Goal: Complete application form

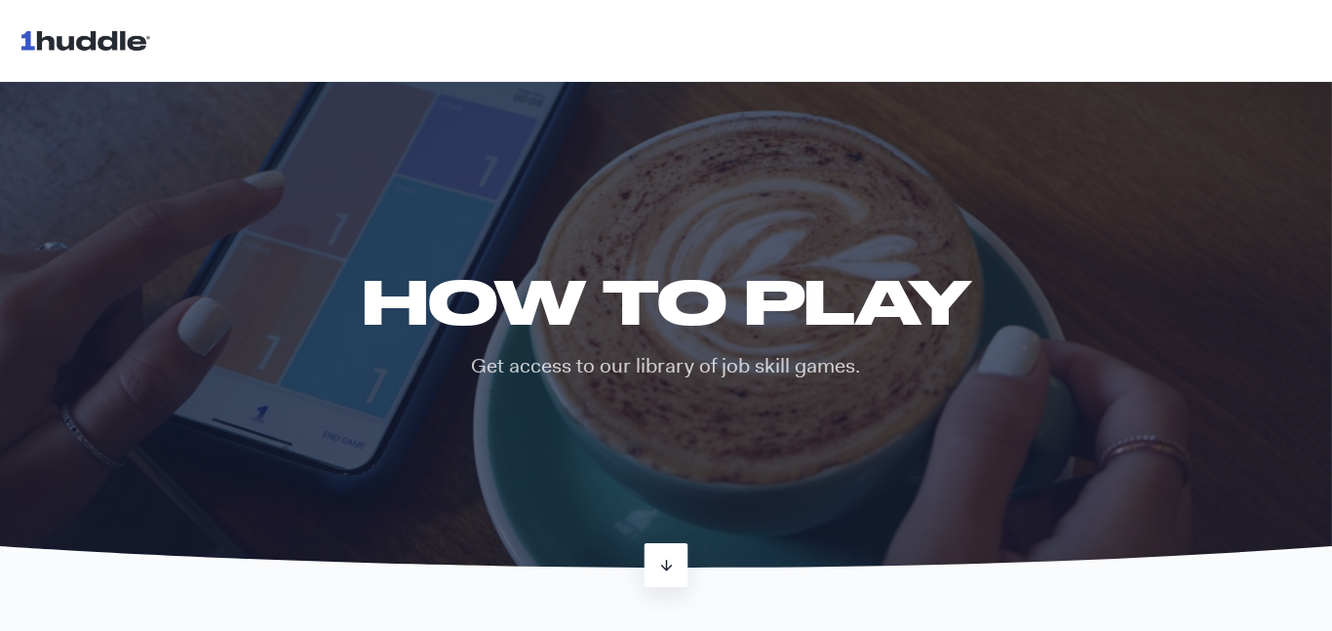
click at [659, 557] on icon at bounding box center [666, 565] width 17 height 17
click at [658, 561] on icon at bounding box center [666, 565] width 17 height 17
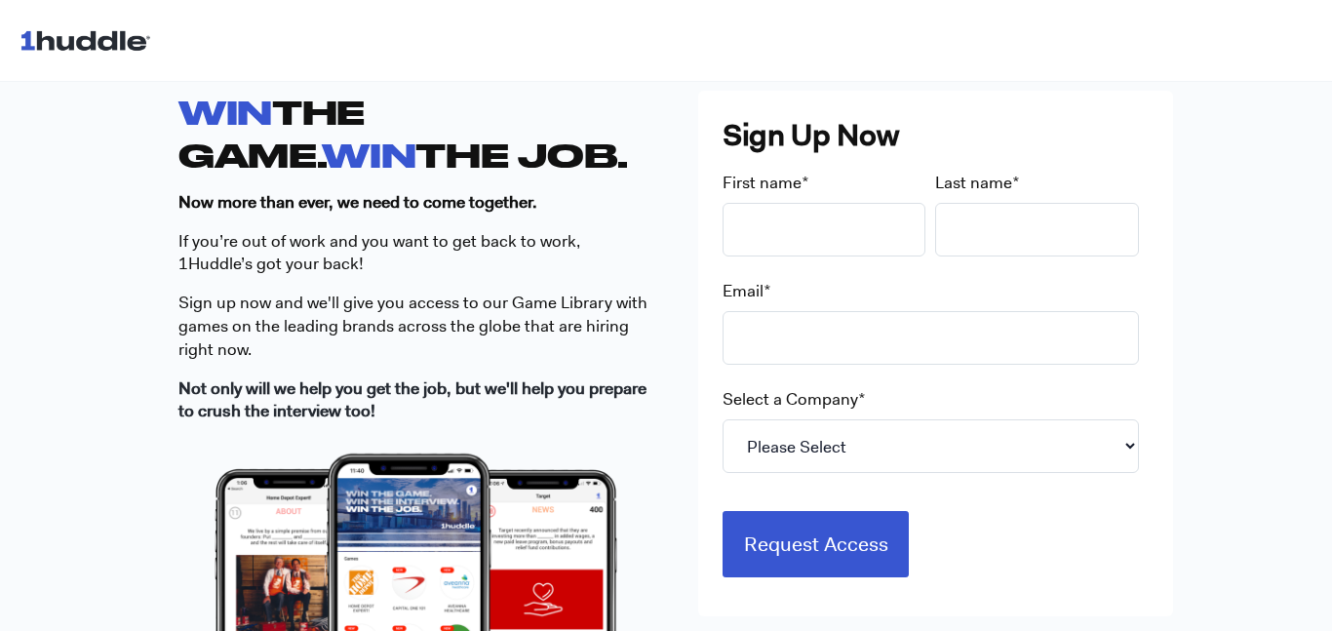
scroll to position [560, 0]
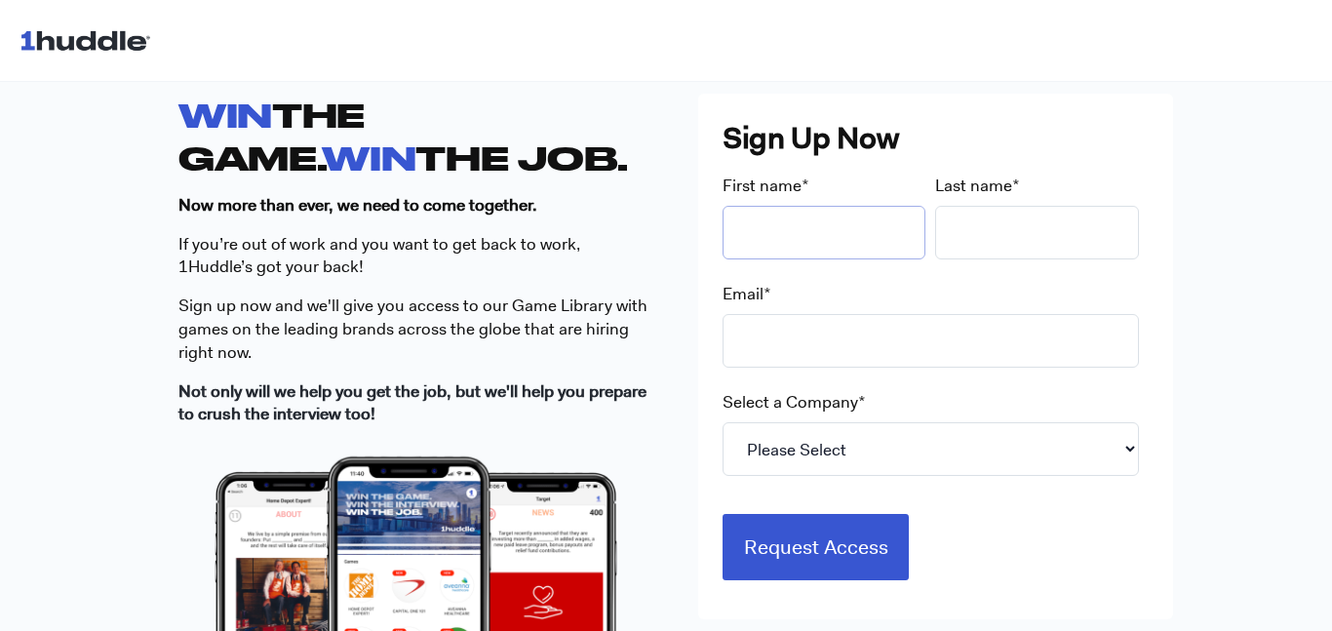
click at [765, 248] on input "First name *" at bounding box center [824, 233] width 204 height 54
type input "Gianna"
click at [970, 232] on input "Last name *" at bounding box center [1037, 233] width 204 height 54
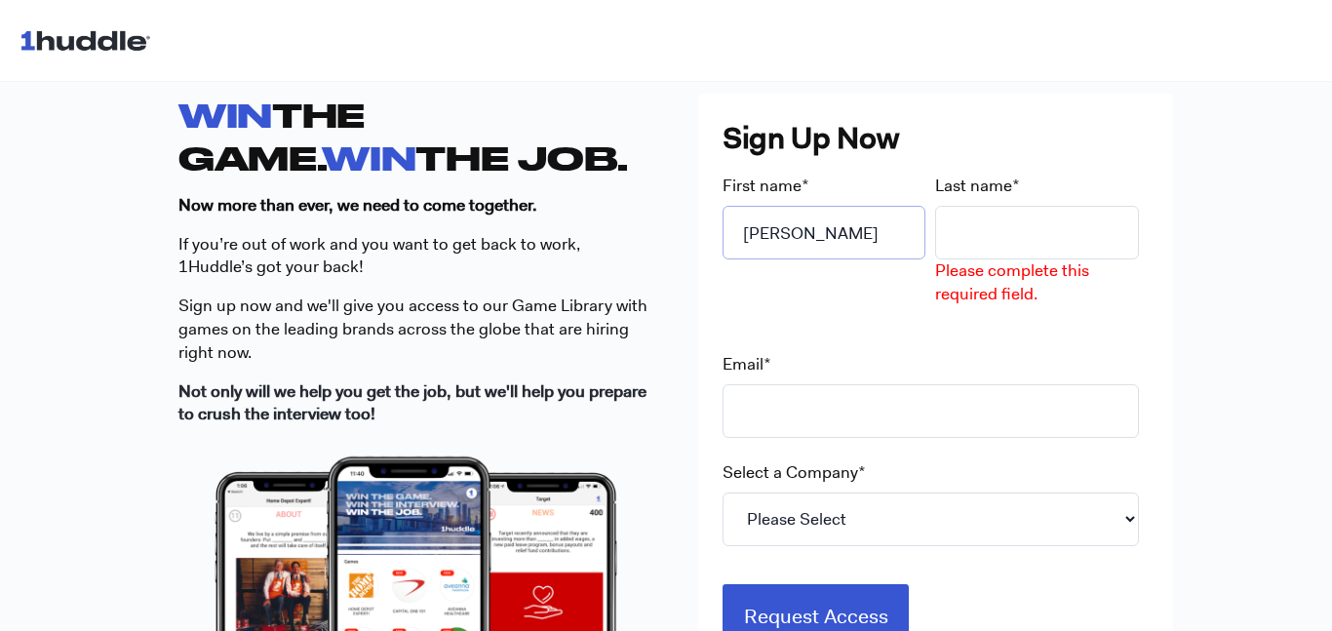
drag, startPoint x: 859, startPoint y: 241, endPoint x: 62, endPoint y: 217, distance: 796.7
click at [62, 217] on div "WIN THE GAME. WIN THE JOB. Now more than ever, we need to come together. If you…" at bounding box center [666, 489] width 1332 height 917
type input "B"
type input "K"
